Goal: Information Seeking & Learning: Learn about a topic

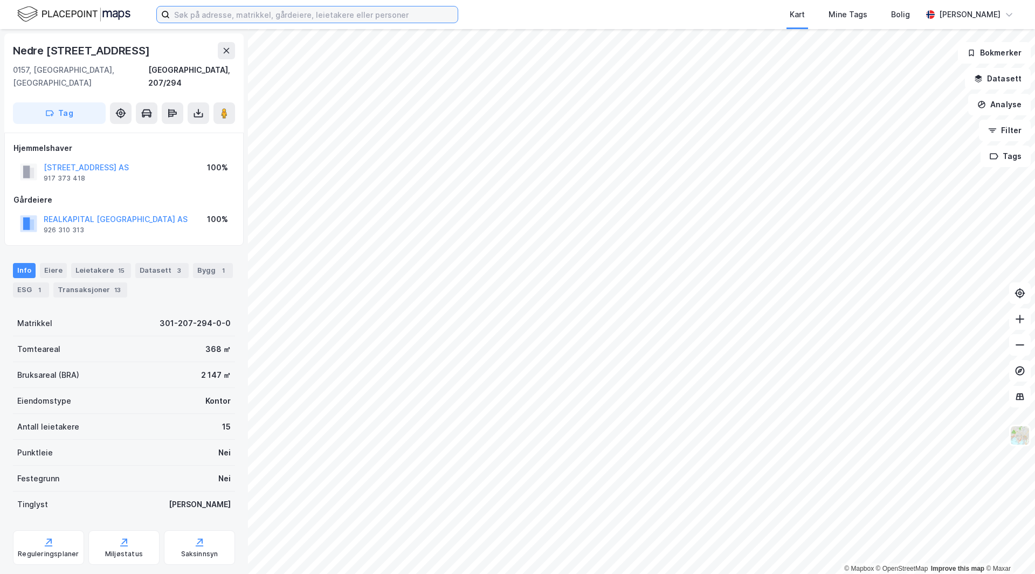
click at [252, 12] on input at bounding box center [314, 14] width 288 height 16
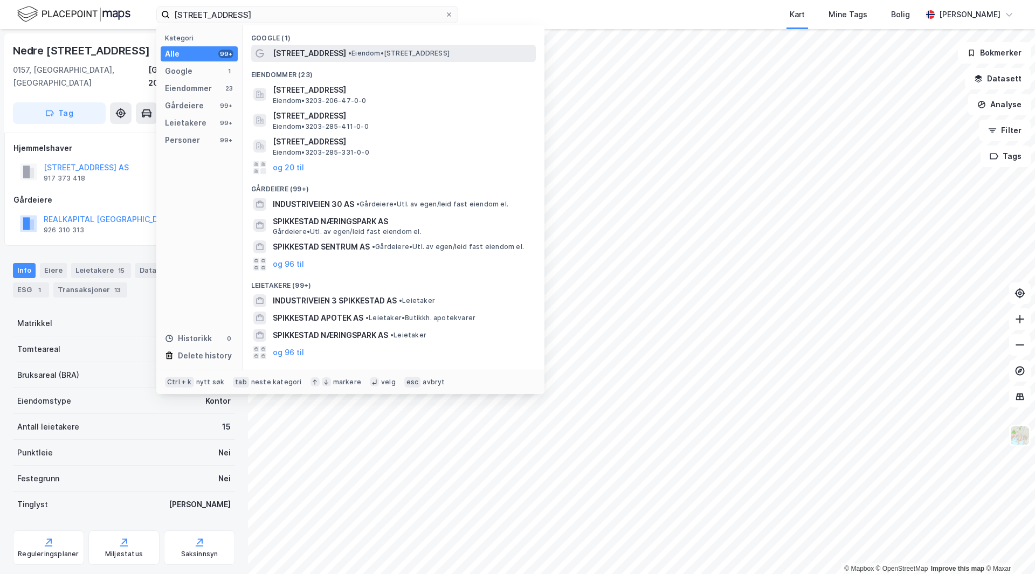
click at [362, 56] on span "• Eiendom • [STREET_ADDRESS]" at bounding box center [398, 53] width 101 height 9
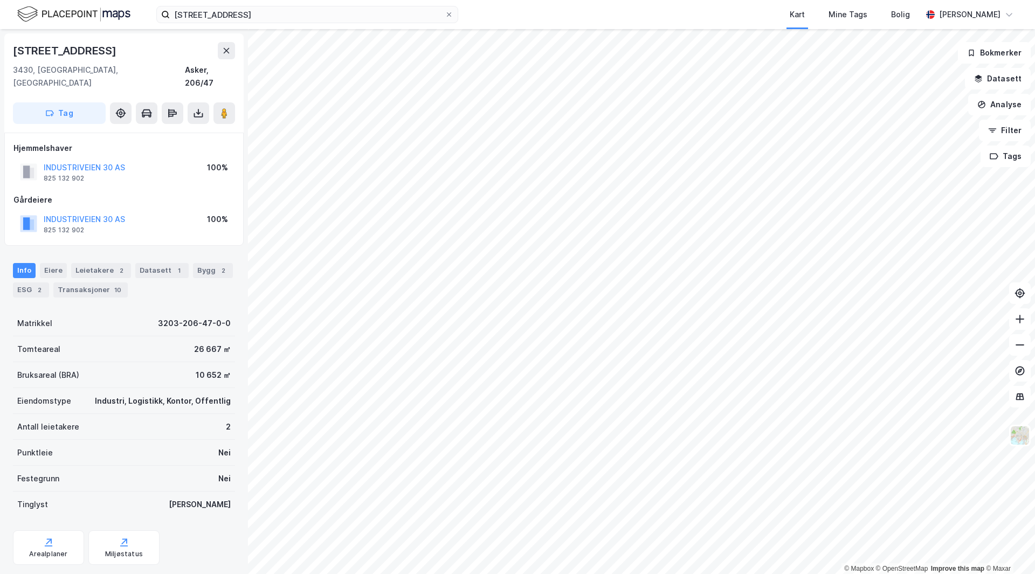
click at [142, 194] on div "Gårdeiere" at bounding box center [123, 200] width 221 height 13
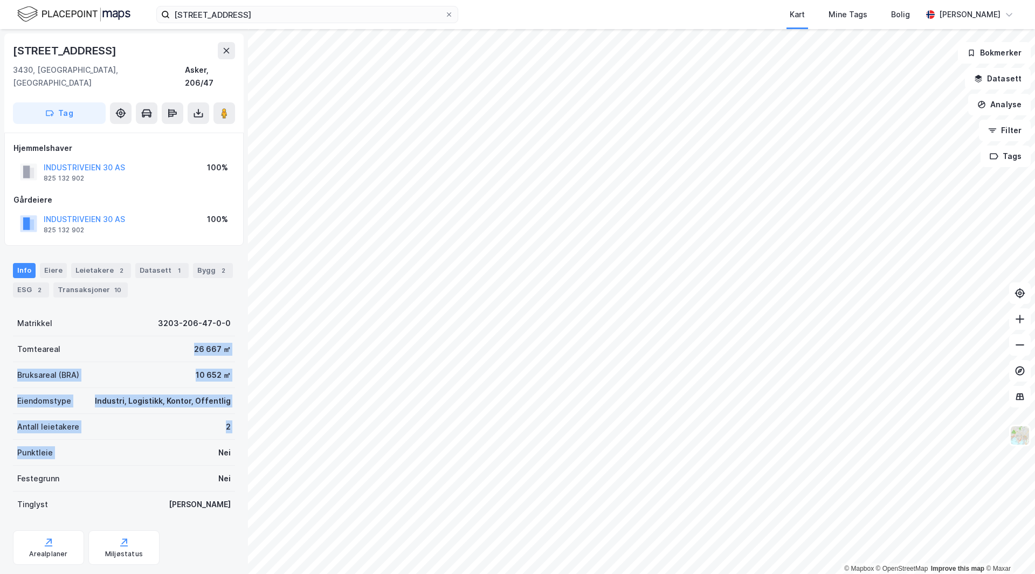
drag, startPoint x: 181, startPoint y: 329, endPoint x: 181, endPoint y: 437, distance: 108.4
click at [181, 437] on div "Matrikkel 3203-206-47-0-0 Tomteareal 26 667 ㎡ Bruksareal (BRA) 10 652 ㎡ Eiendom…" at bounding box center [124, 414] width 222 height 207
click at [181, 440] on div "Punktleie Nei" at bounding box center [124, 453] width 222 height 26
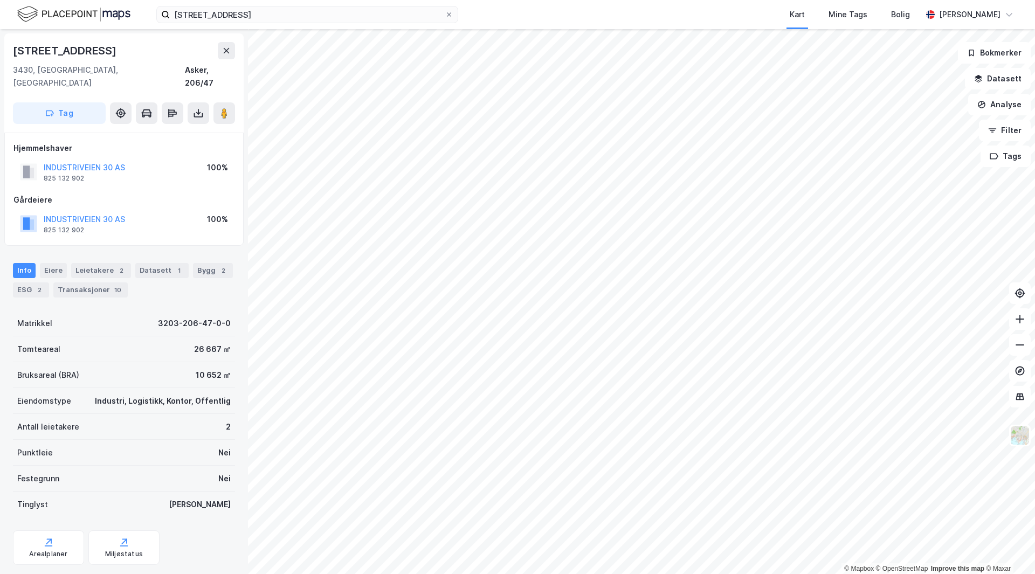
drag, startPoint x: 181, startPoint y: 437, endPoint x: 161, endPoint y: 423, distance: 24.3
click at [162, 423] on div "Antall leietakere 2" at bounding box center [124, 427] width 222 height 26
click at [208, 4] on div "[STREET_ADDRESS], spikkestad Kart Mine Tags Bolig [PERSON_NAME]" at bounding box center [517, 14] width 1035 height 29
click at [211, 13] on input "[STREET_ADDRESS]" at bounding box center [307, 14] width 275 height 16
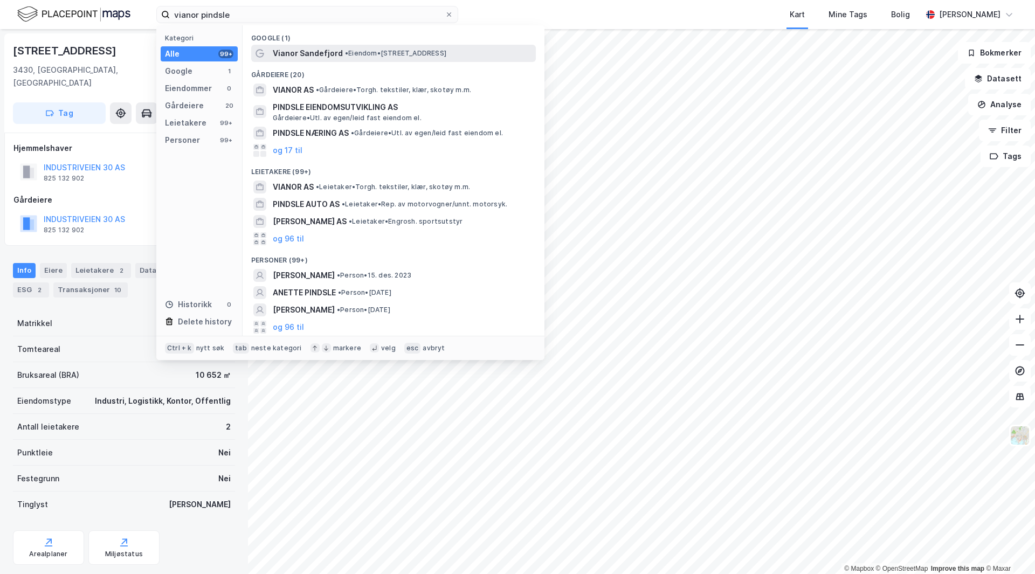
click at [299, 51] on span "Vianor Sandefjord" at bounding box center [308, 53] width 70 height 13
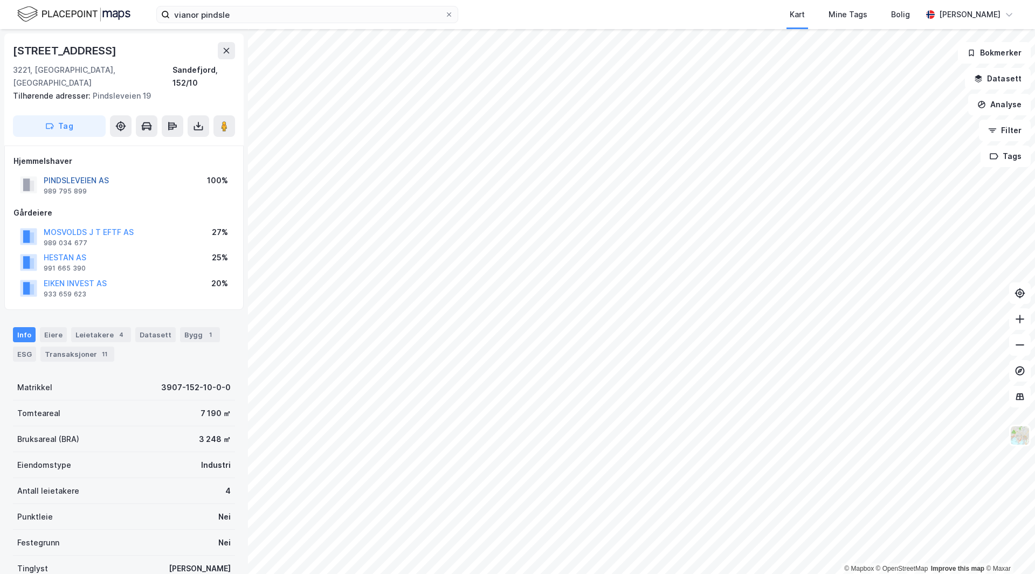
click at [0, 0] on button "PINDSLEVEIEN AS" at bounding box center [0, 0] width 0 height 0
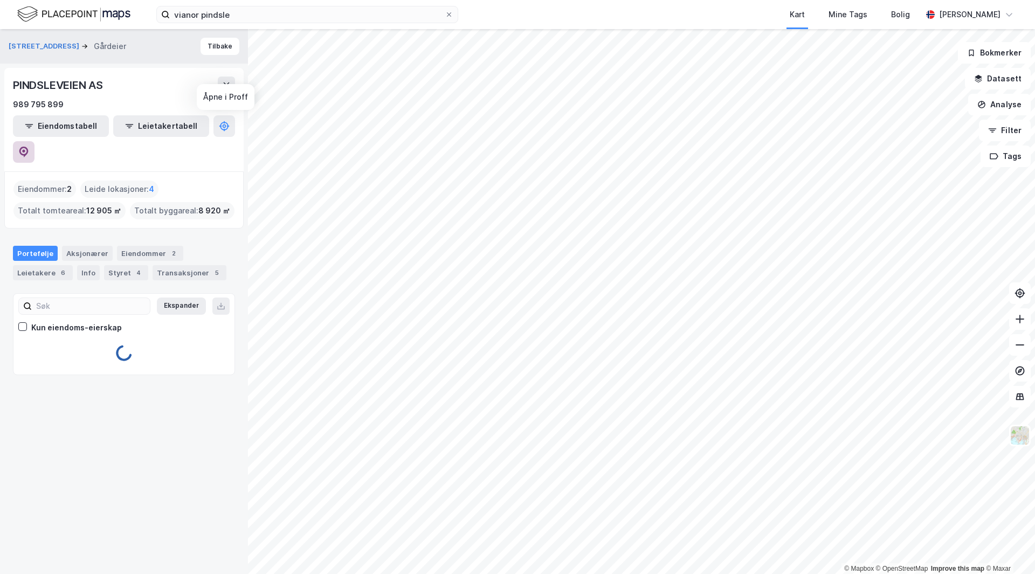
click at [25, 149] on icon at bounding box center [23, 150] width 3 height 3
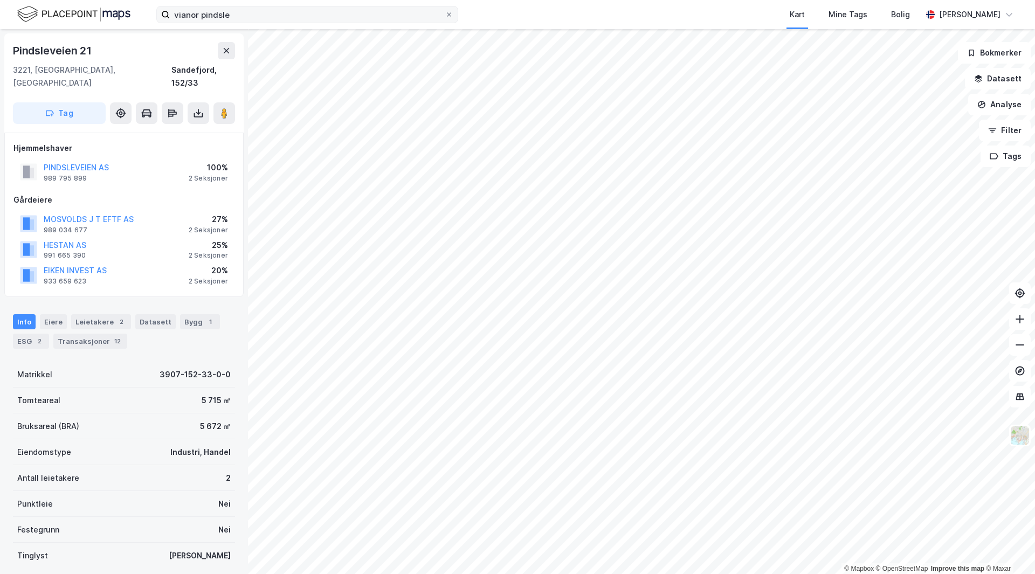
drag, startPoint x: 239, startPoint y: 4, endPoint x: 239, endPoint y: 11, distance: 7.0
click at [239, 11] on div "vianor pindsle Kart Mine Tags Bolig [PERSON_NAME]" at bounding box center [517, 14] width 1035 height 29
click at [239, 11] on input "vianor pindsle" at bounding box center [307, 14] width 275 height 16
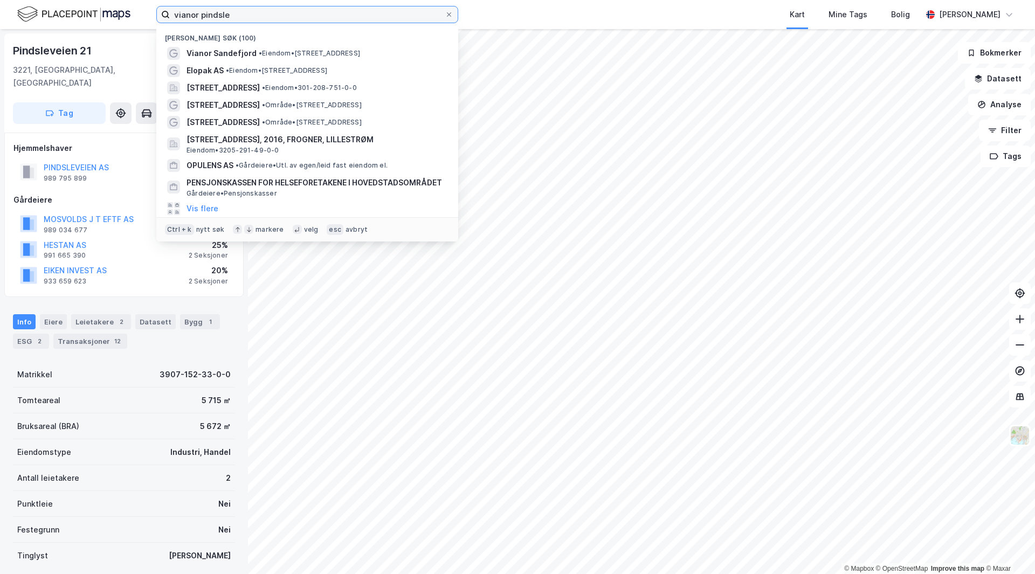
click at [239, 11] on input "vianor pindsle" at bounding box center [307, 14] width 275 height 16
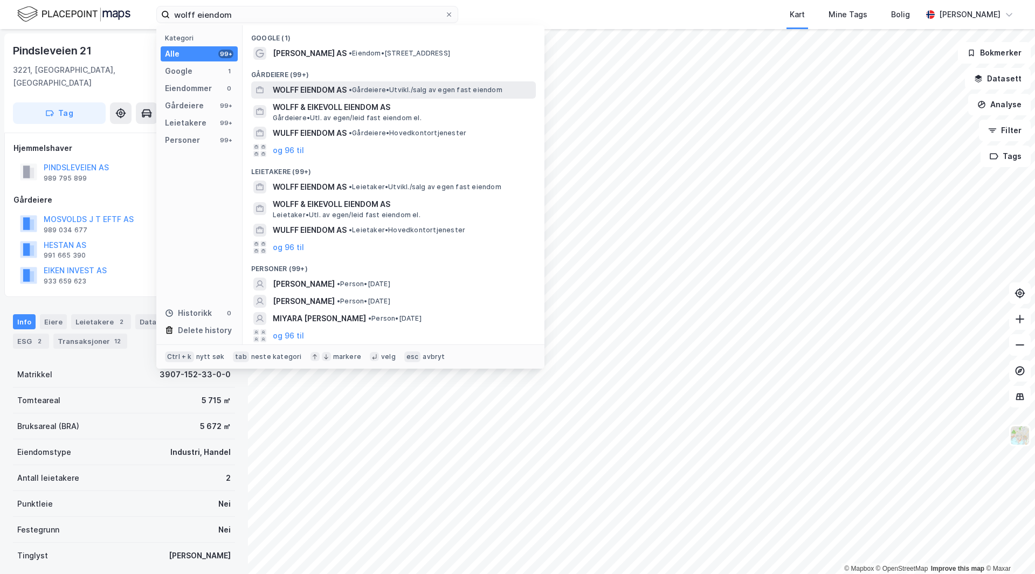
click at [322, 84] on span "WOLFF EIENDOM AS" at bounding box center [310, 90] width 74 height 13
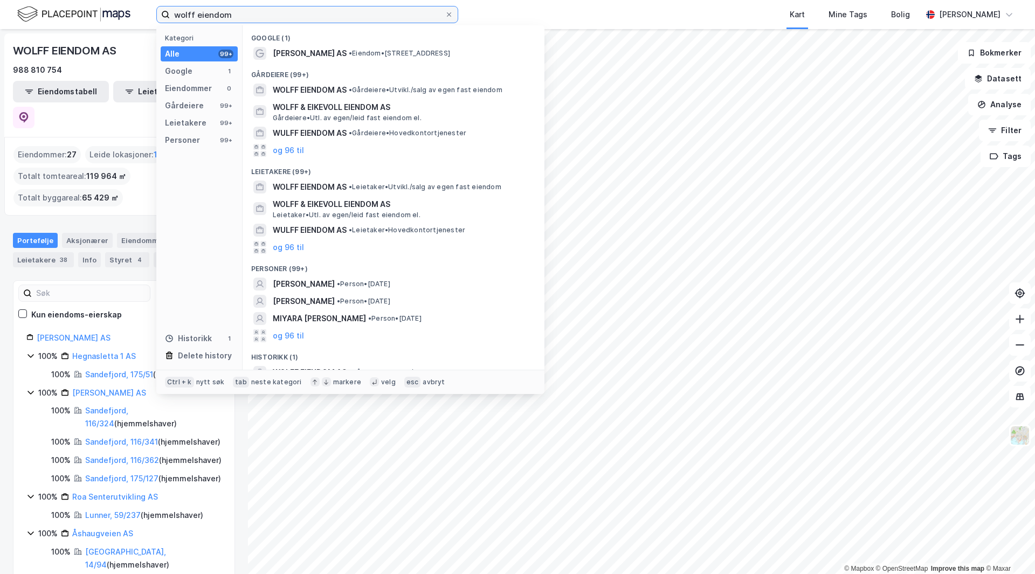
click at [244, 17] on input "wolff eiendom" at bounding box center [307, 14] width 275 height 16
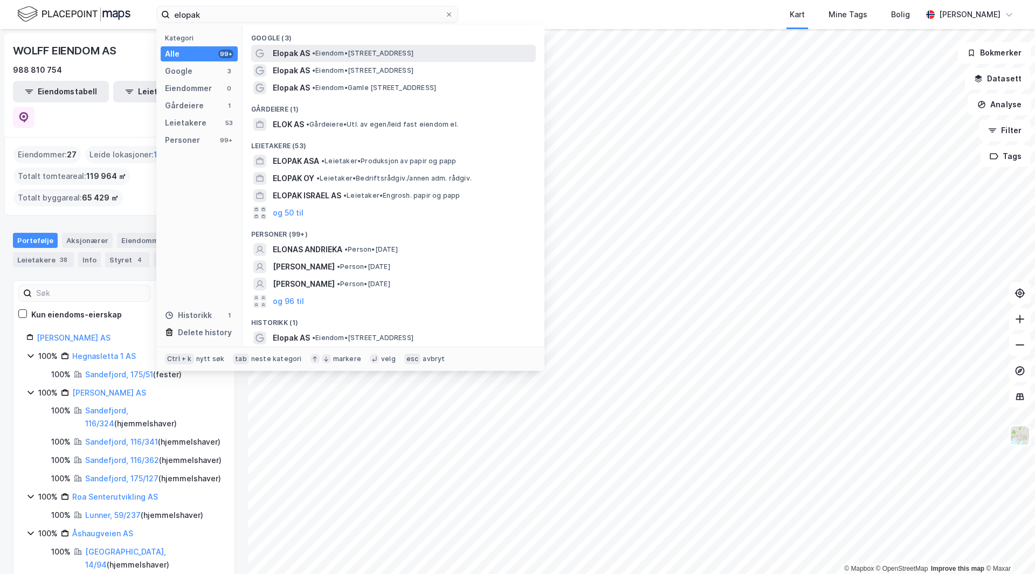
click at [413, 57] on span "• Eiendom • [STREET_ADDRESS]" at bounding box center [362, 53] width 101 height 9
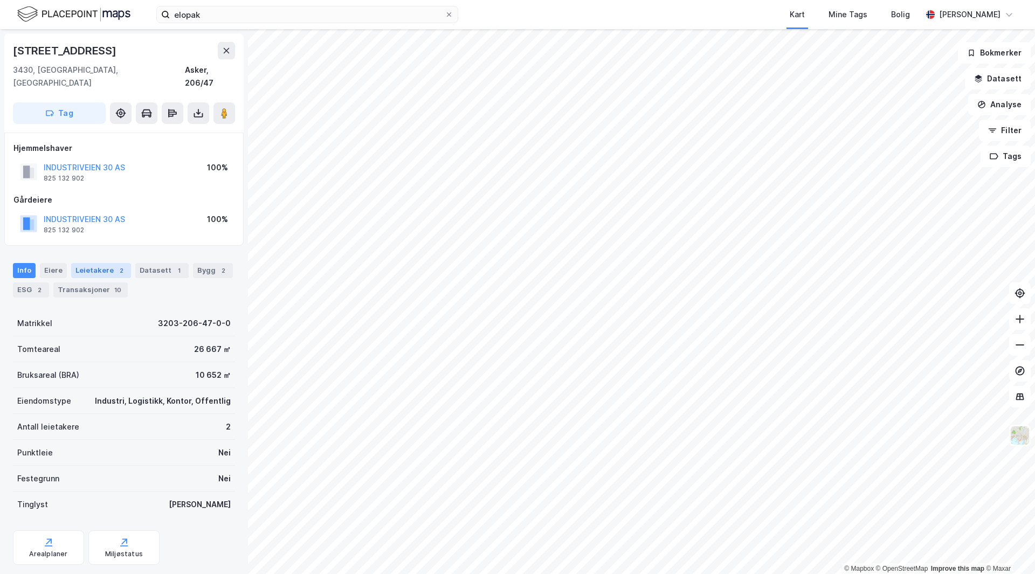
click at [121, 263] on div "Leietakere 2" at bounding box center [101, 270] width 60 height 15
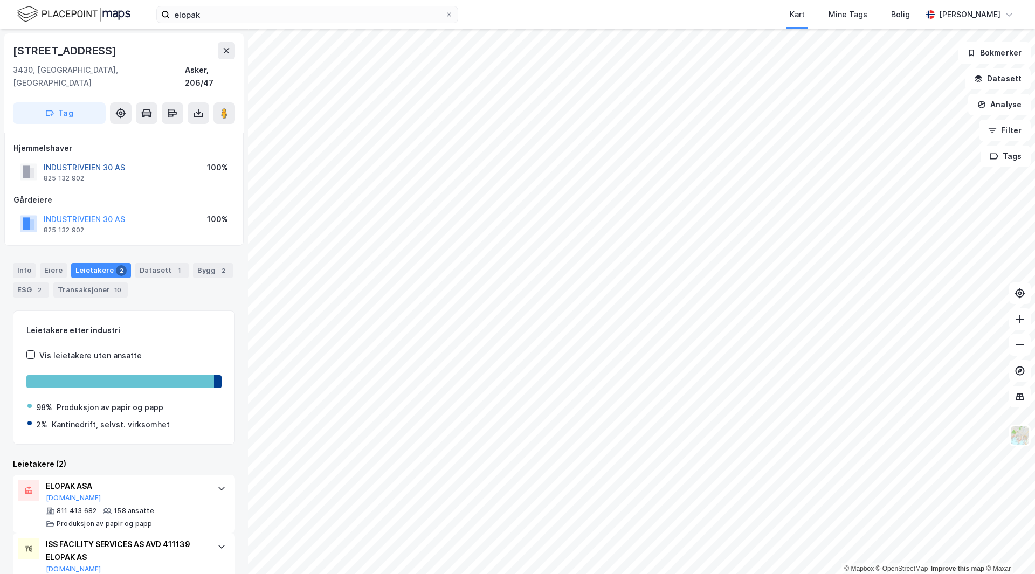
click at [0, 0] on button "INDUSTRIVEIEN 30 AS" at bounding box center [0, 0] width 0 height 0
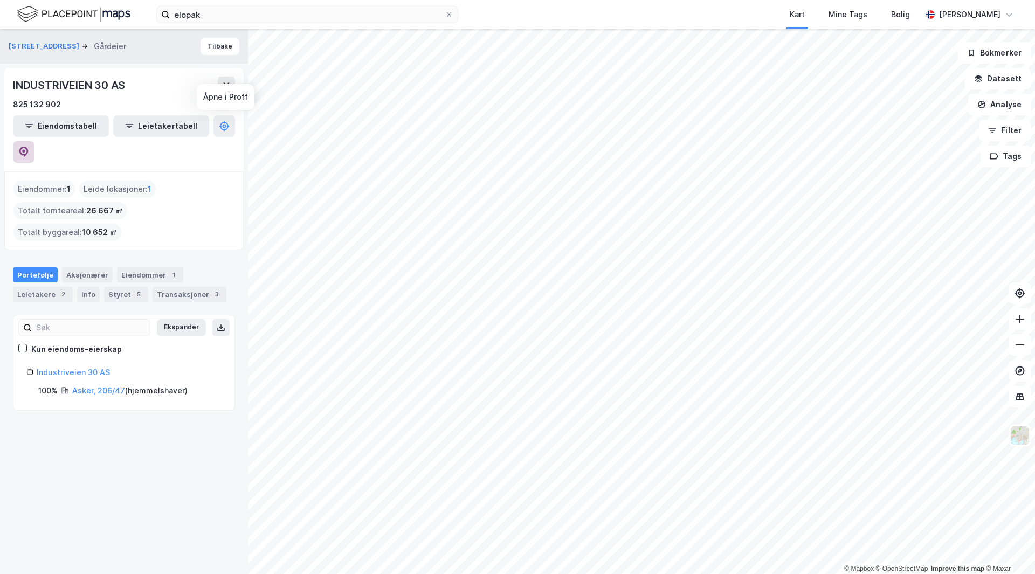
click at [29, 147] on icon at bounding box center [23, 152] width 11 height 11
click at [148, 94] on div "INDUSTRIVEIEN 30 AS 825 132 902" at bounding box center [124, 94] width 222 height 35
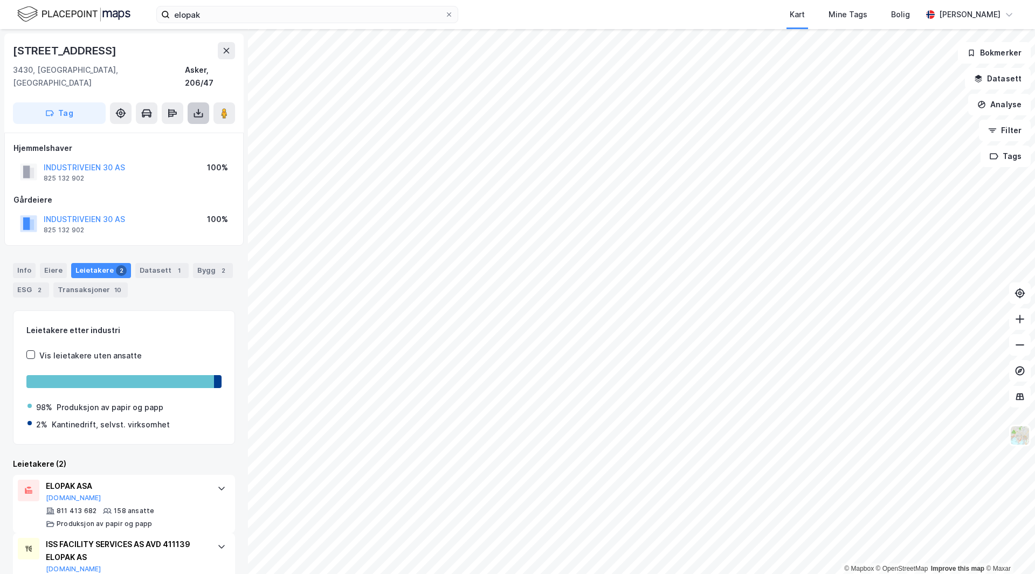
click at [197, 108] on icon at bounding box center [198, 113] width 11 height 11
click at [156, 130] on div "Last ned grunnbok" at bounding box center [145, 134] width 63 height 9
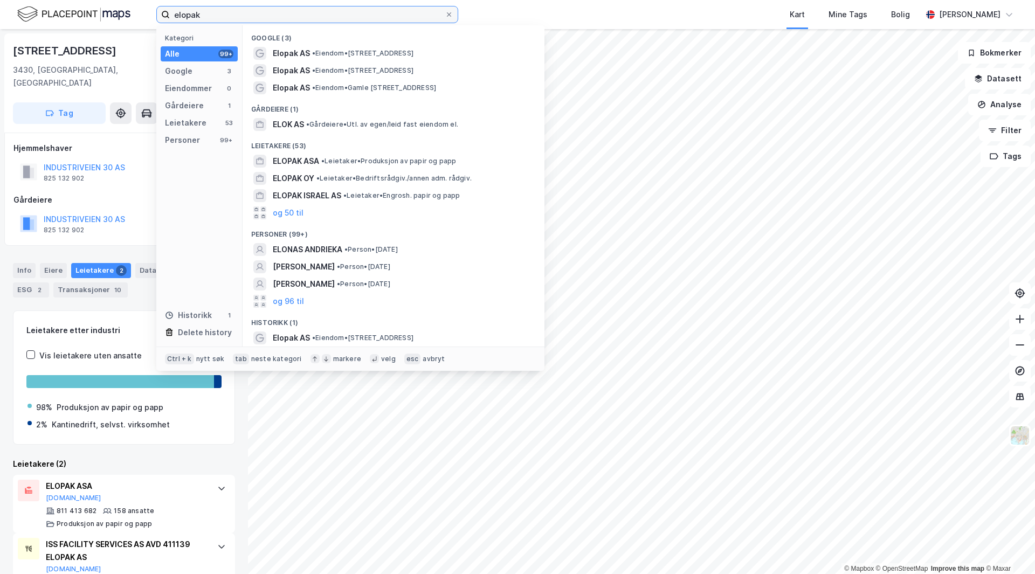
click at [199, 7] on input "elopak" at bounding box center [307, 14] width 275 height 16
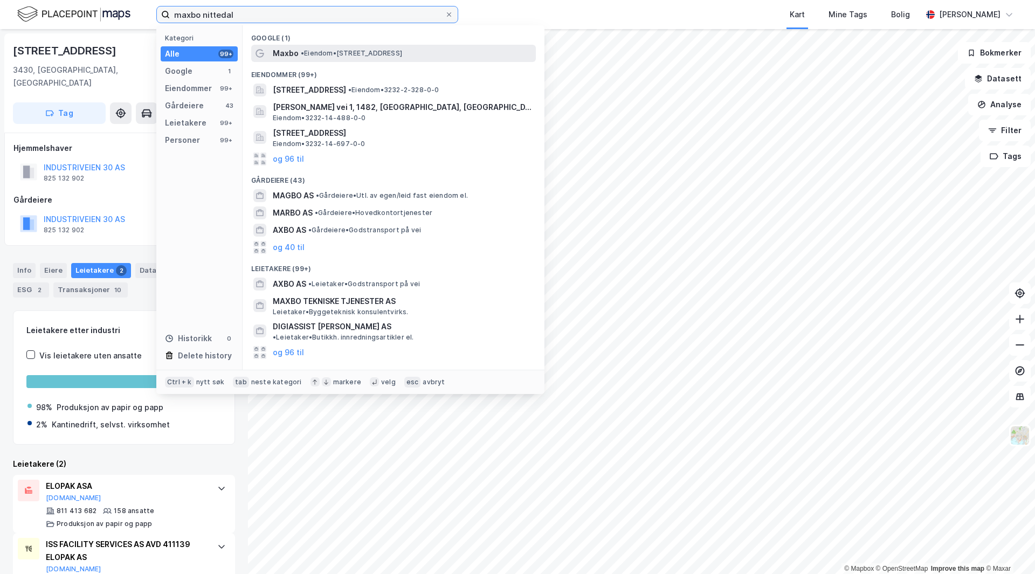
type input "maxbo nittedal"
click at [378, 57] on span "• Eiendom • [STREET_ADDRESS]" at bounding box center [351, 53] width 101 height 9
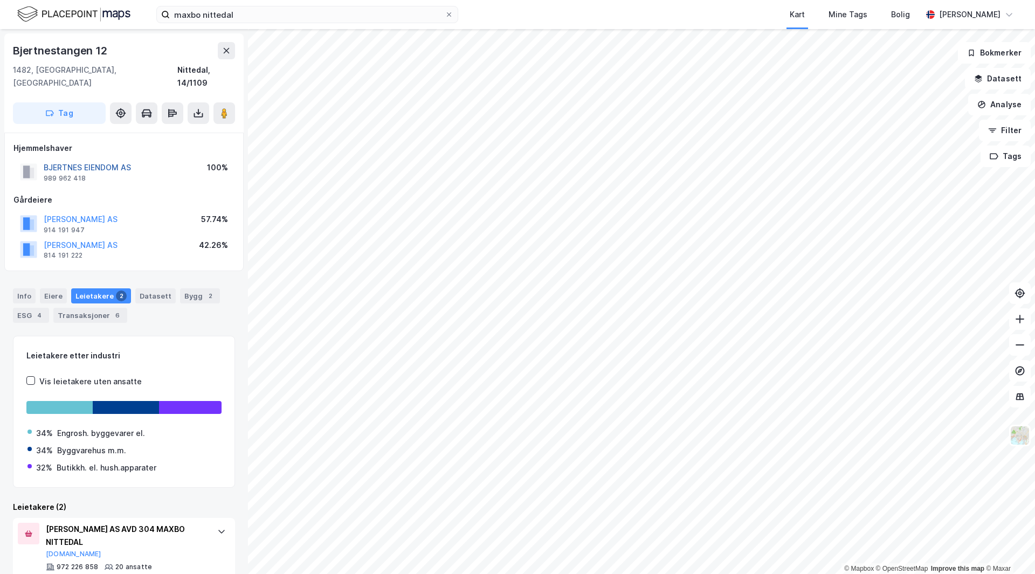
click at [0, 0] on button "BJERTNES EIENDOM AS" at bounding box center [0, 0] width 0 height 0
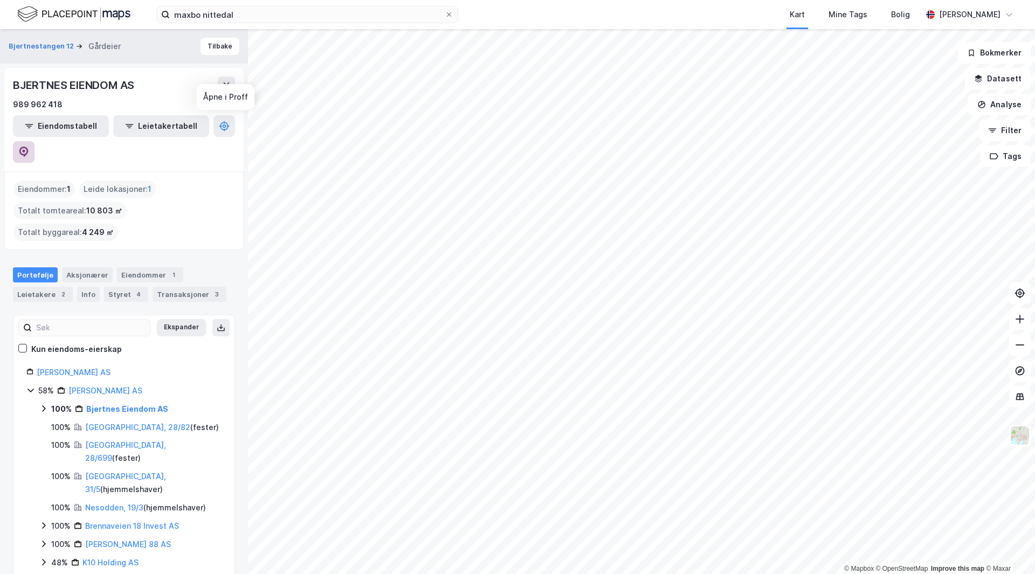
click at [29, 147] on icon at bounding box center [23, 152] width 9 height 11
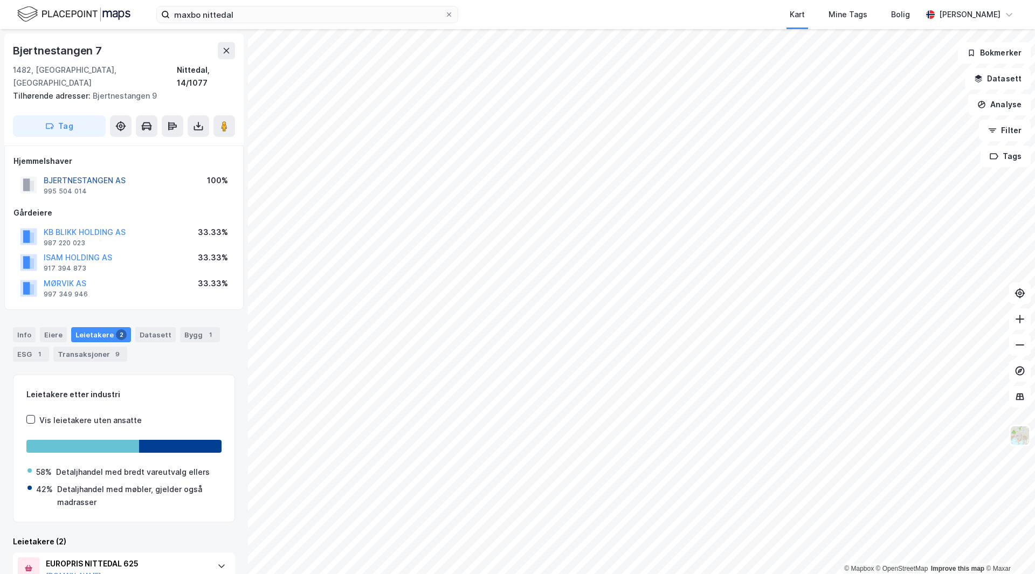
click at [0, 0] on button "BJERTNESTANGEN AS" at bounding box center [0, 0] width 0 height 0
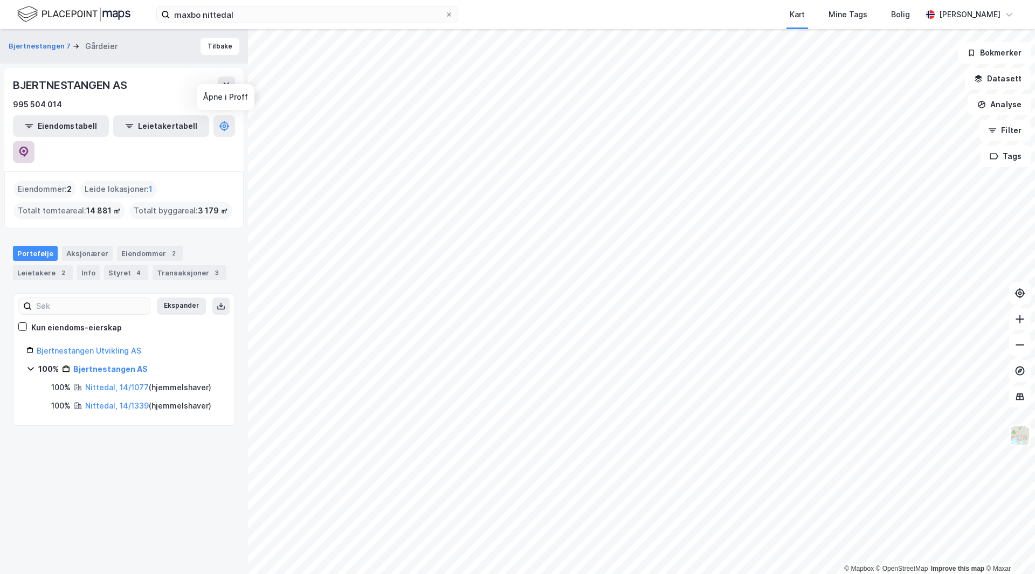
click at [35, 141] on button at bounding box center [24, 152] width 22 height 22
click at [215, 53] on button "Tilbake" at bounding box center [220, 46] width 39 height 17
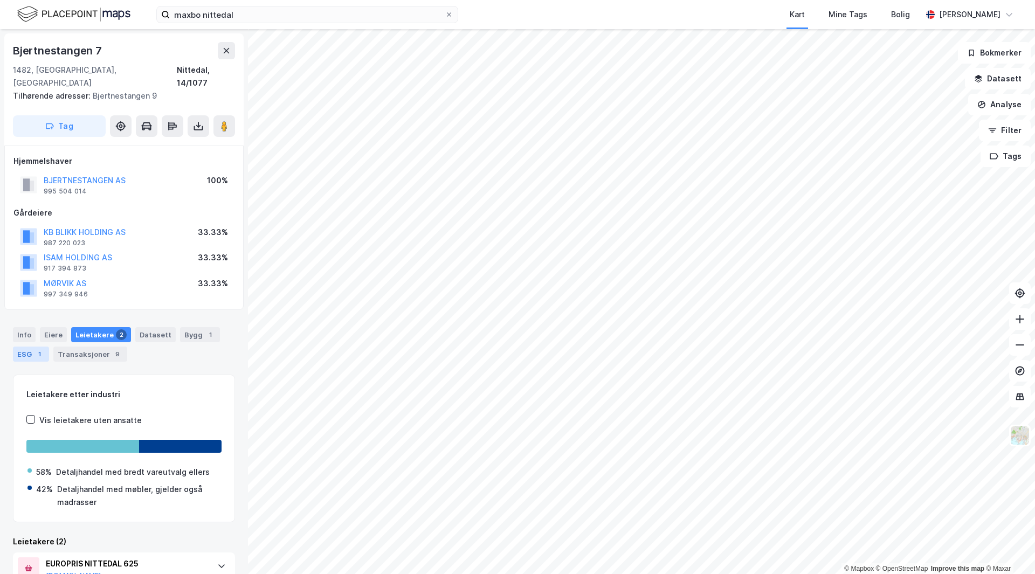
click at [25, 347] on div "ESG 1" at bounding box center [31, 354] width 36 height 15
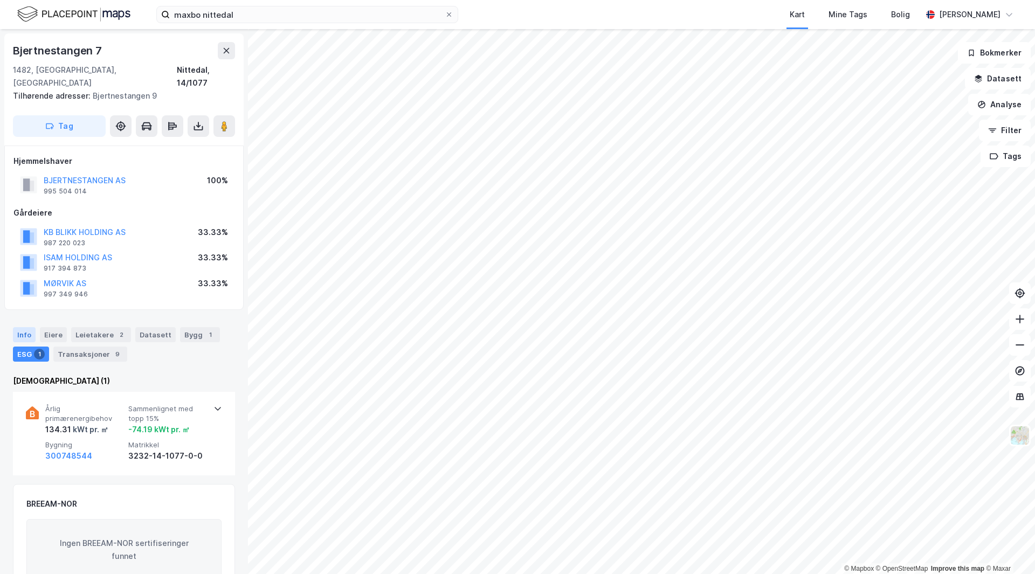
click at [29, 327] on div "Info" at bounding box center [24, 334] width 23 height 15
